Goal: Navigation & Orientation: Find specific page/section

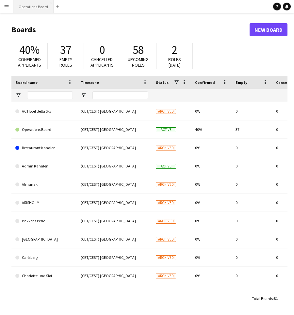
click at [29, 6] on button "Operations Board Close" at bounding box center [33, 6] width 40 height 13
